Goal: Check status: Check status

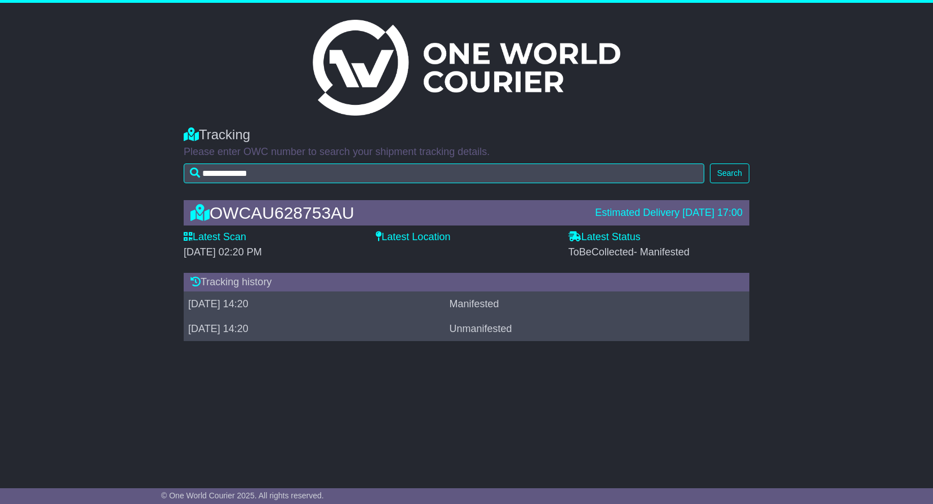
click at [230, 238] on label "Latest Scan" at bounding box center [215, 237] width 63 height 12
drag, startPoint x: 405, startPoint y: 134, endPoint x: 344, endPoint y: 117, distance: 63.0
click at [402, 134] on div "Tracking" at bounding box center [467, 135] width 566 height 16
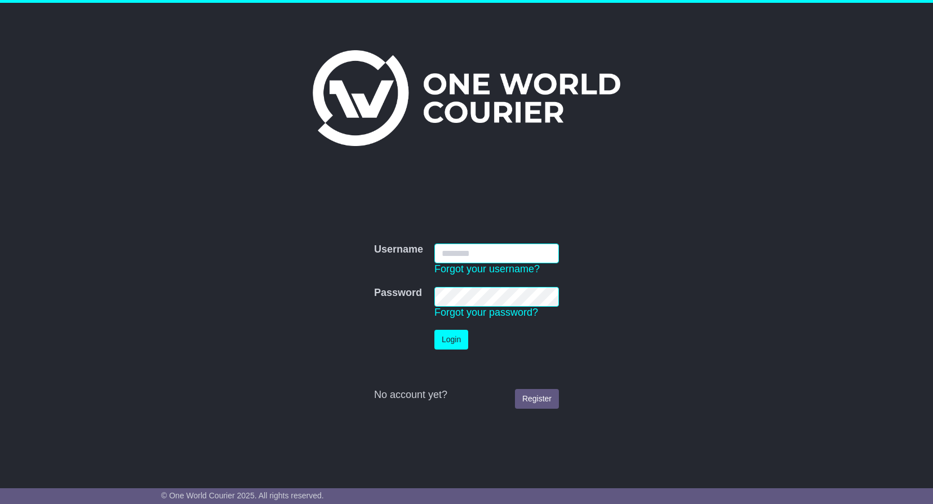
click at [486, 259] on input "Username" at bounding box center [496, 253] width 125 height 20
type input "**********"
click at [455, 342] on button "Login" at bounding box center [451, 340] width 34 height 20
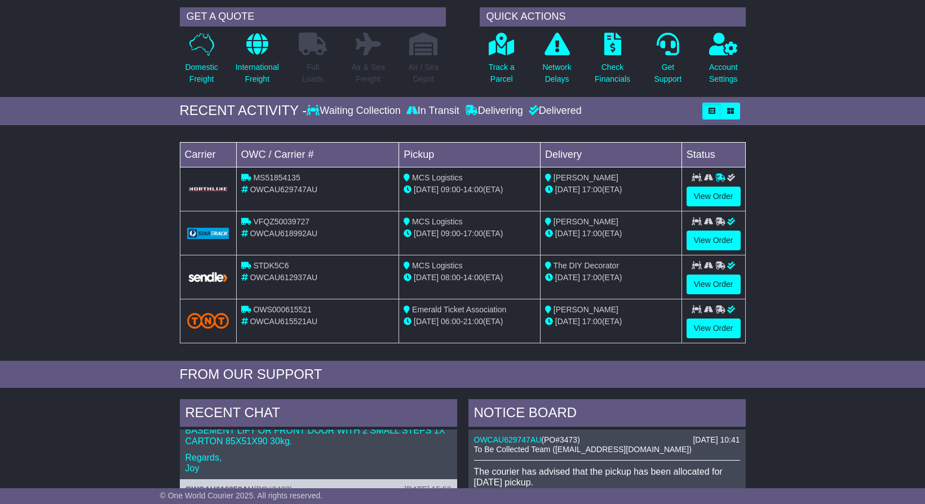
scroll to position [81, 0]
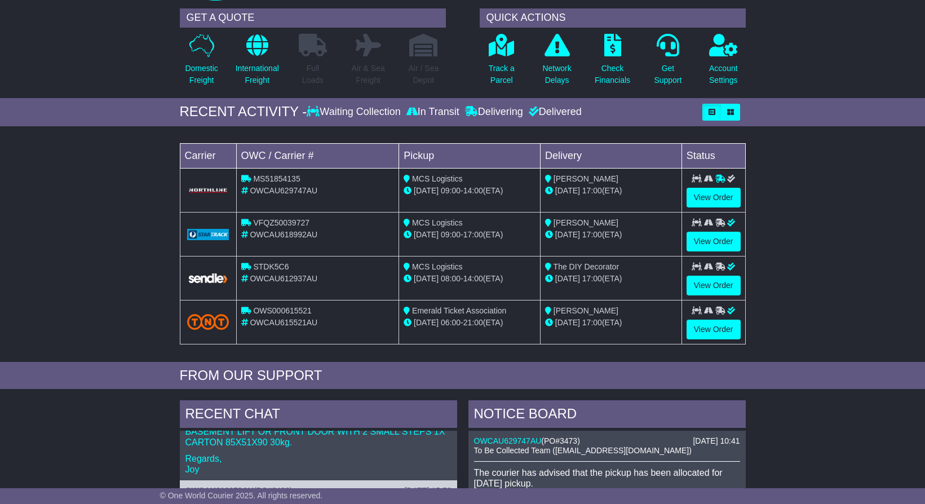
click at [831, 264] on div "Loading... No bookings found Carrier OWC / Carrier # Pickup Delivery Status MS5…" at bounding box center [462, 247] width 925 height 230
